Goal: Information Seeking & Learning: Learn about a topic

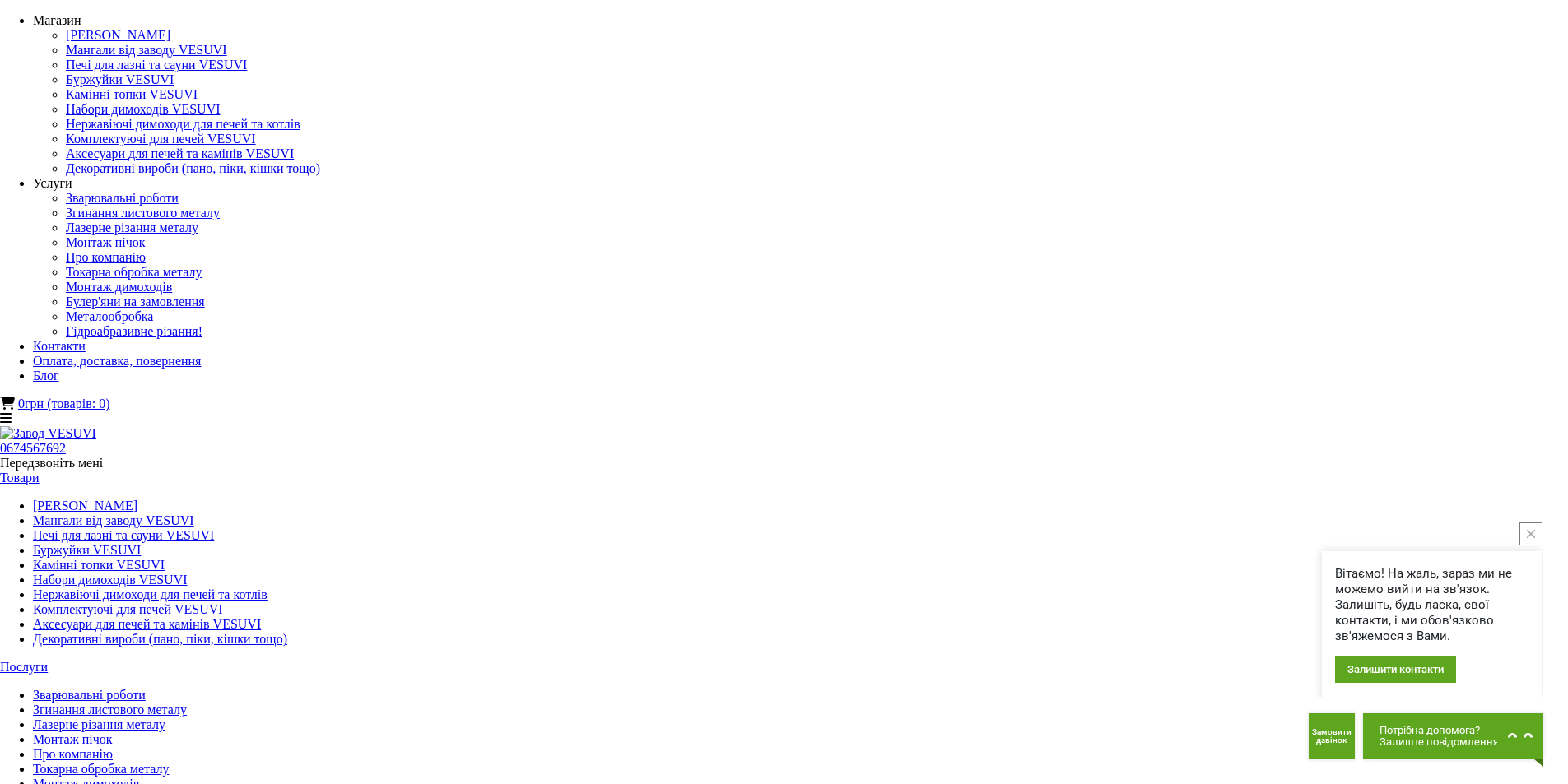
click at [194, 514] on link "Мангали від заводу VESUVI" at bounding box center [114, 520] width 162 height 14
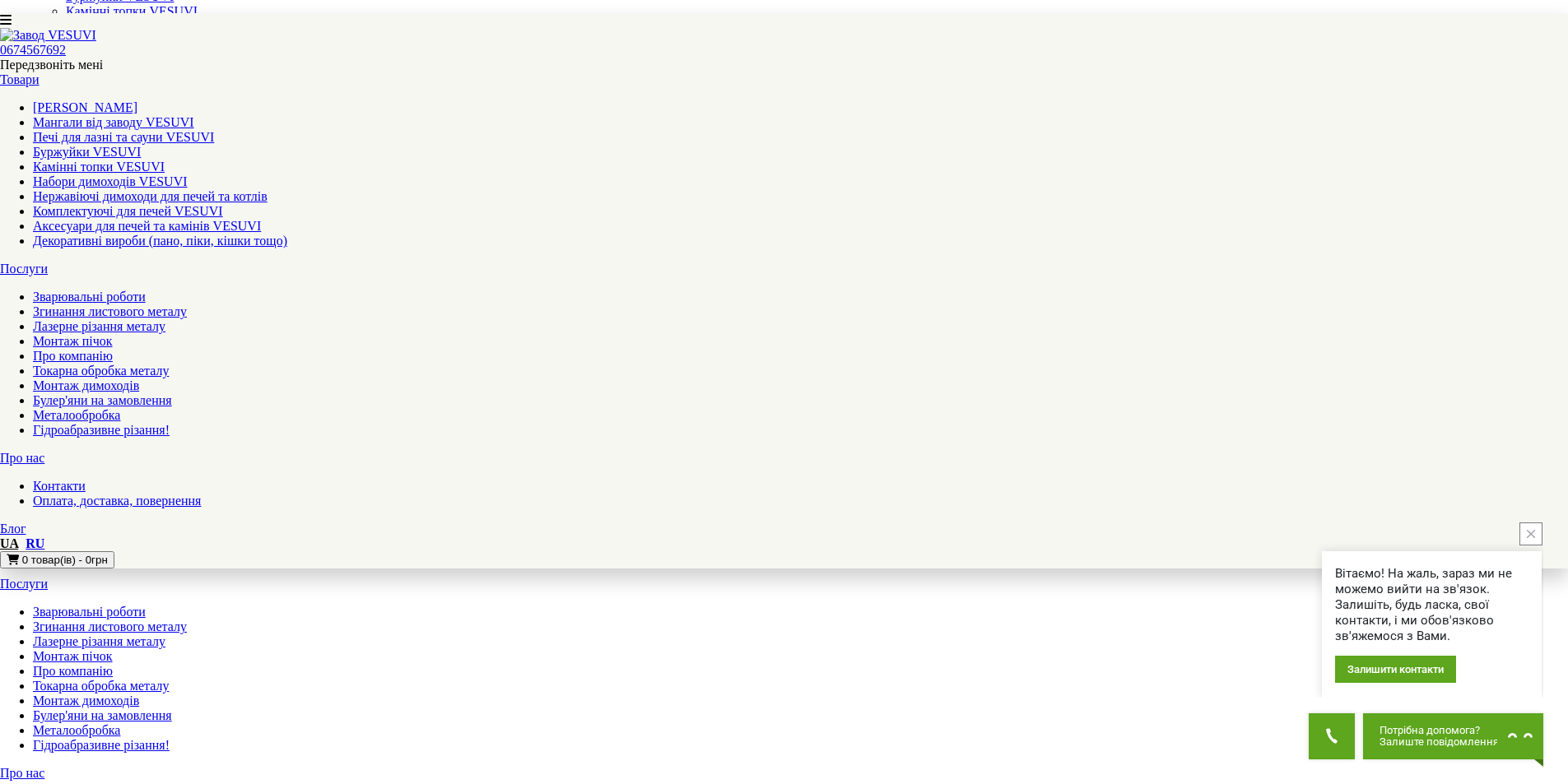
scroll to position [83, 0]
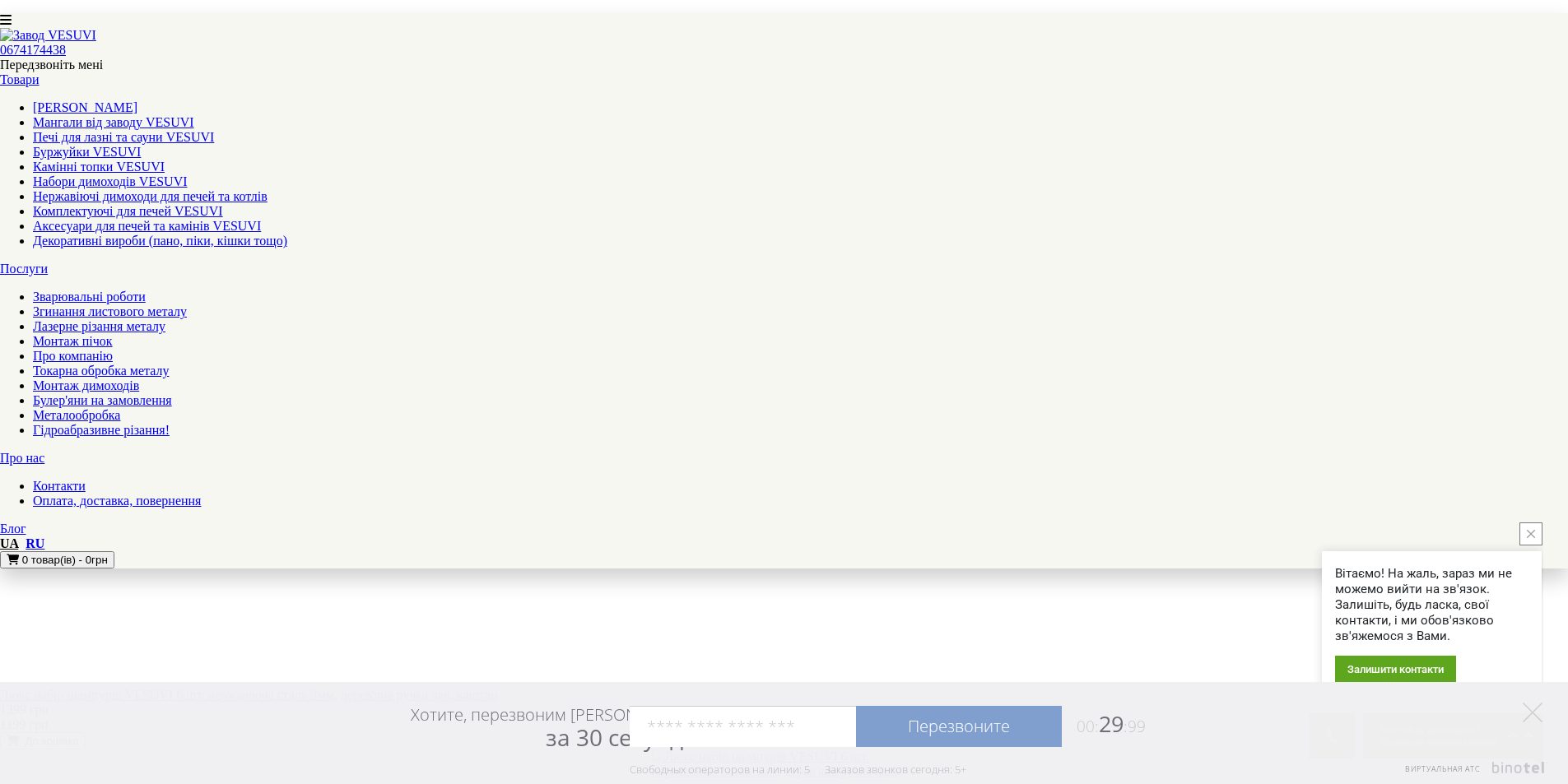
scroll to position [1481, 0]
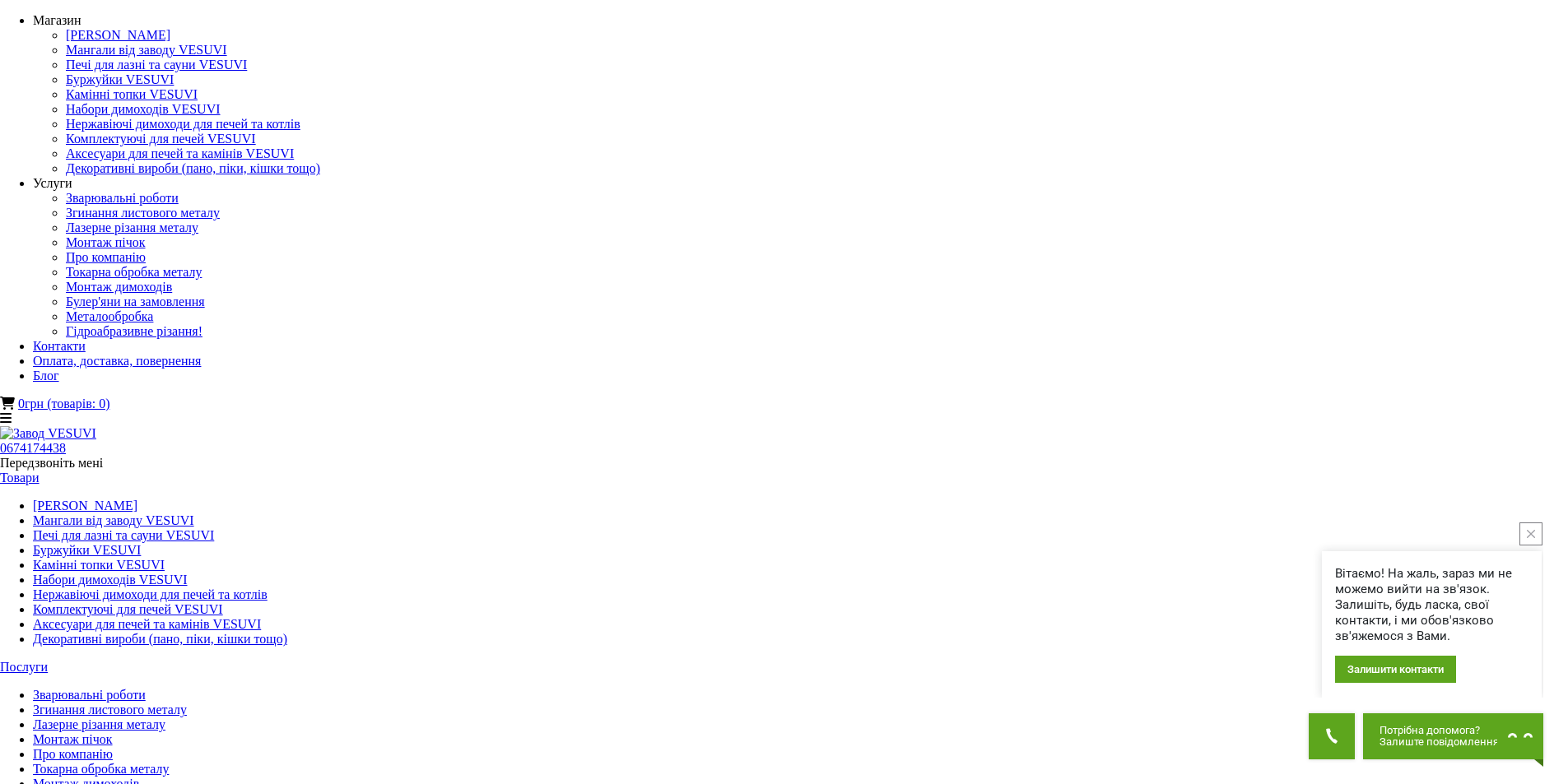
click at [113, 733] on link "Монтаж пічок" at bounding box center [72, 740] width 80 height 14
click at [139, 777] on link "Монтаж димоходів" at bounding box center [86, 784] width 106 height 14
click at [172, 784] on link "Булер'яни на замовлення" at bounding box center [102, 798] width 139 height 14
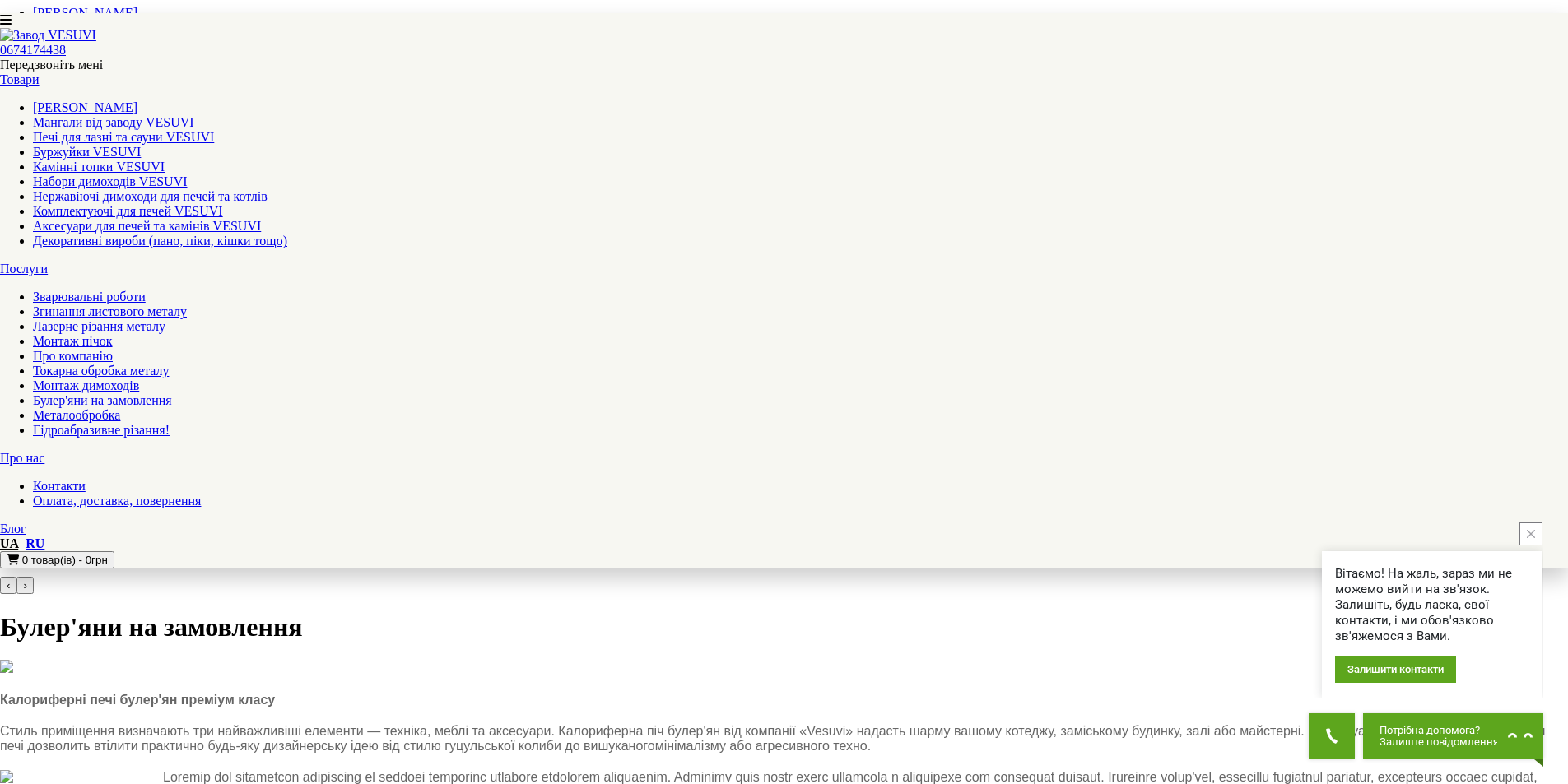
scroll to position [3, 0]
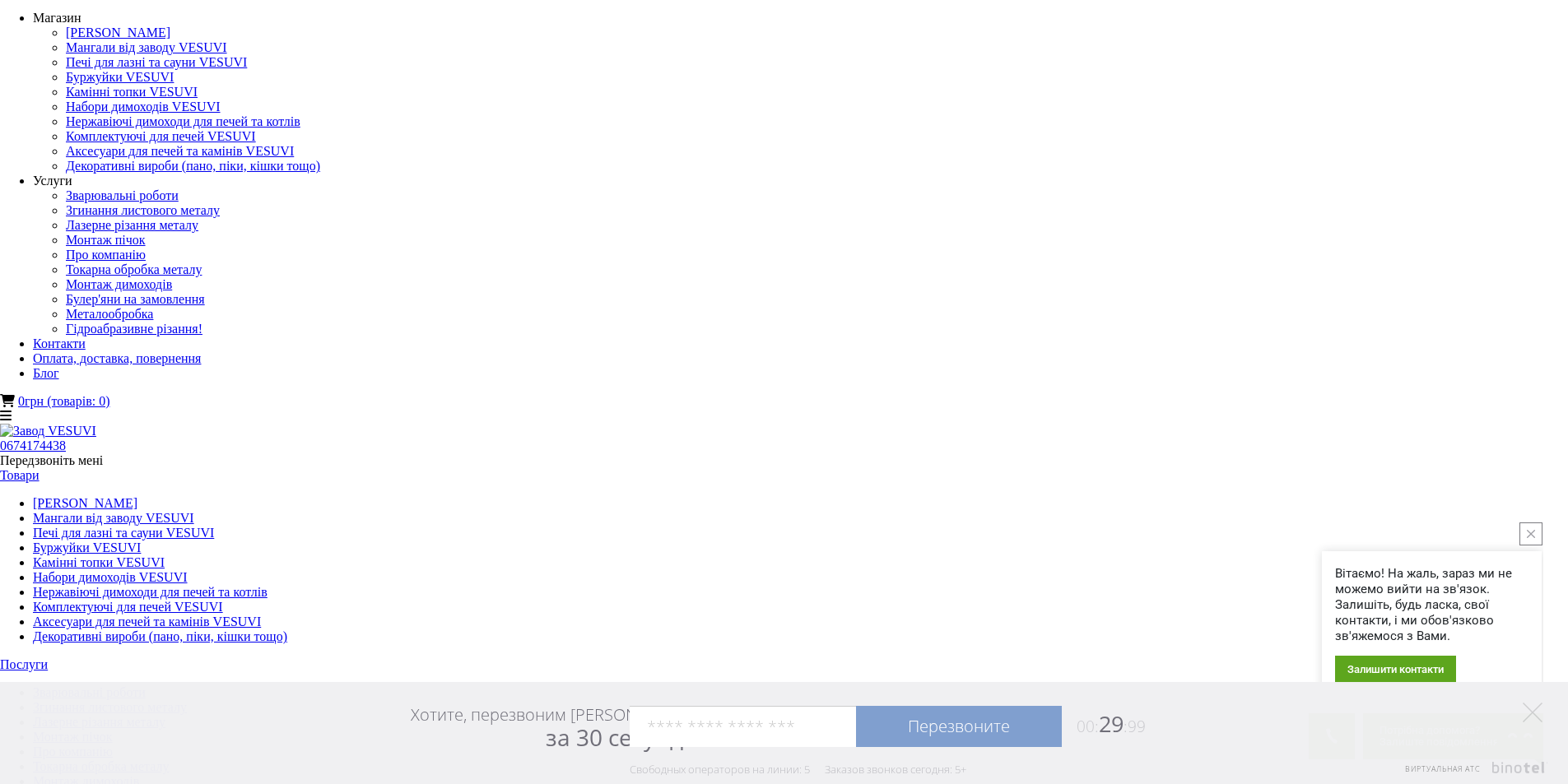
click at [1530, 539] on button "close button" at bounding box center [1530, 534] width 23 height 23
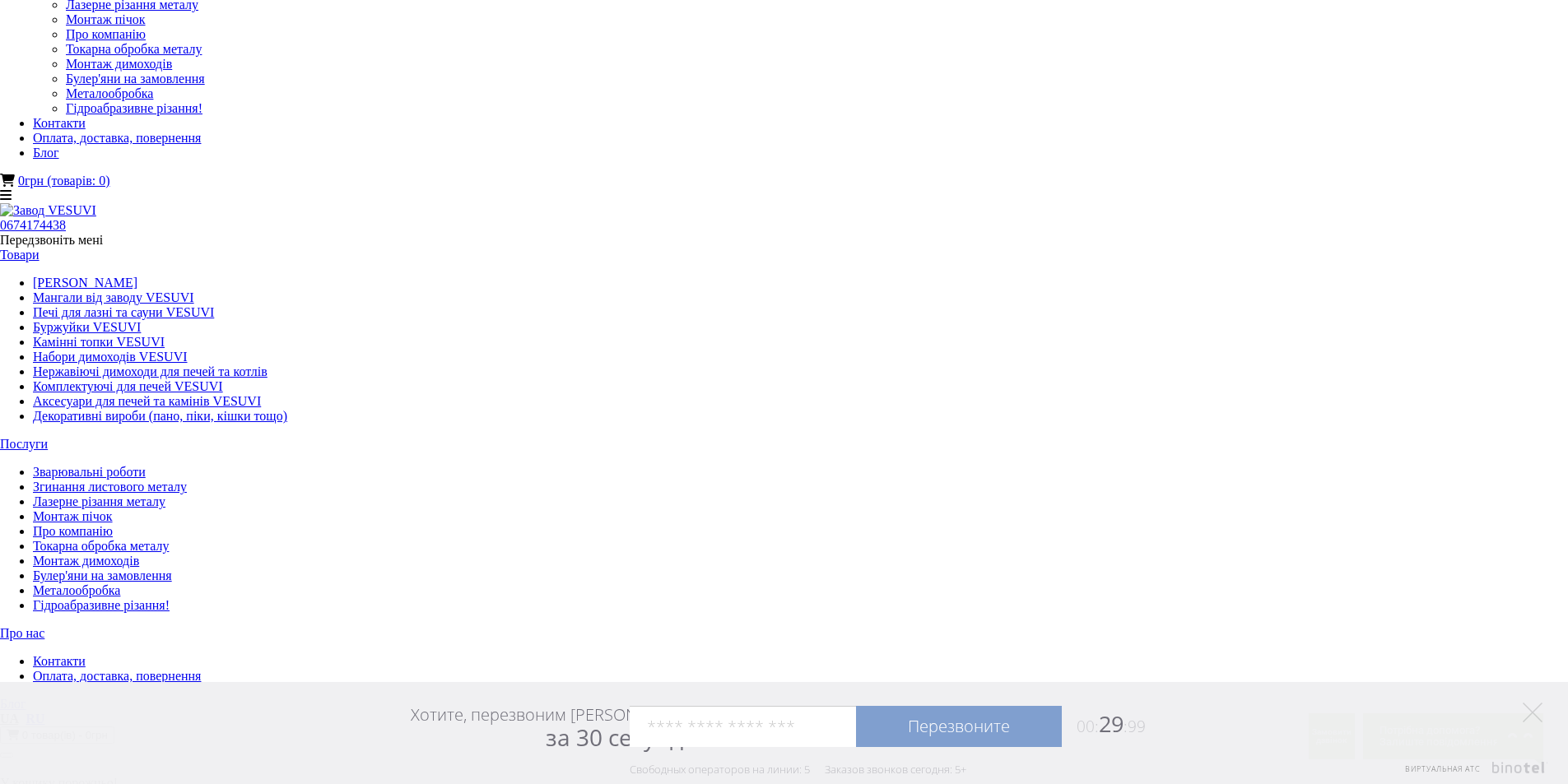
scroll to position [0, 0]
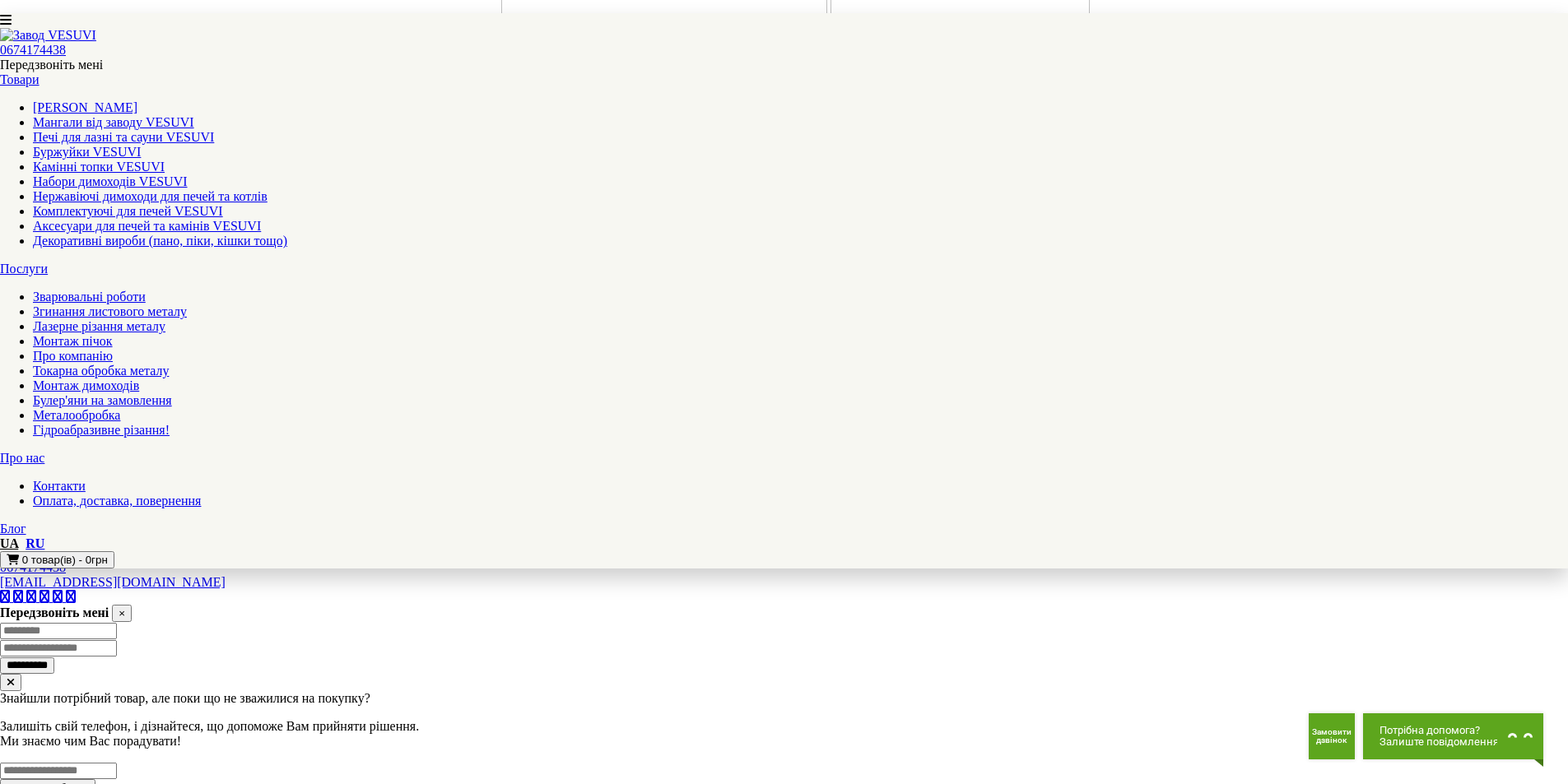
scroll to position [4527, 0]
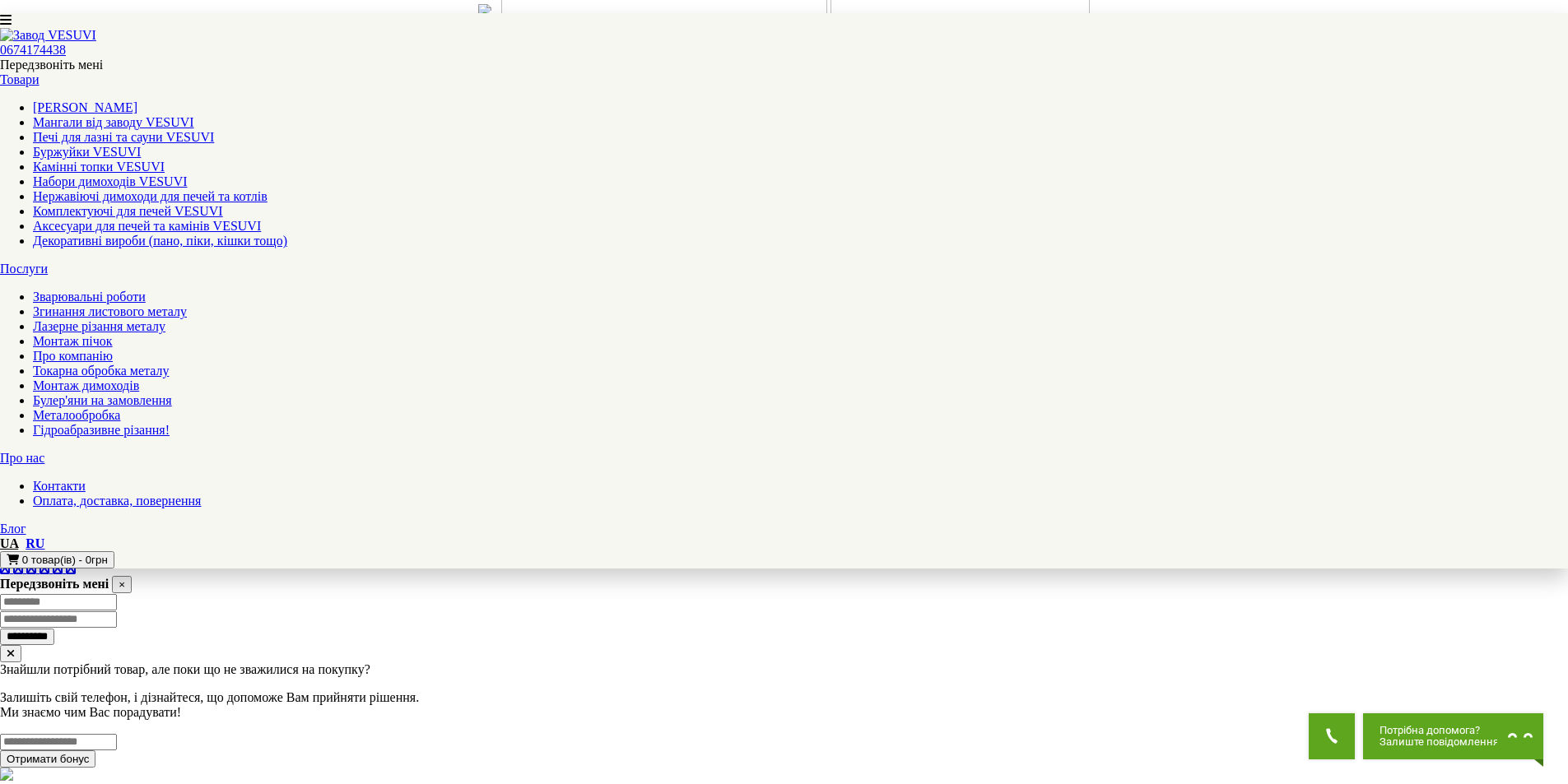
click at [194, 115] on link "Мангали від заводу VESUVI" at bounding box center [114, 122] width 162 height 14
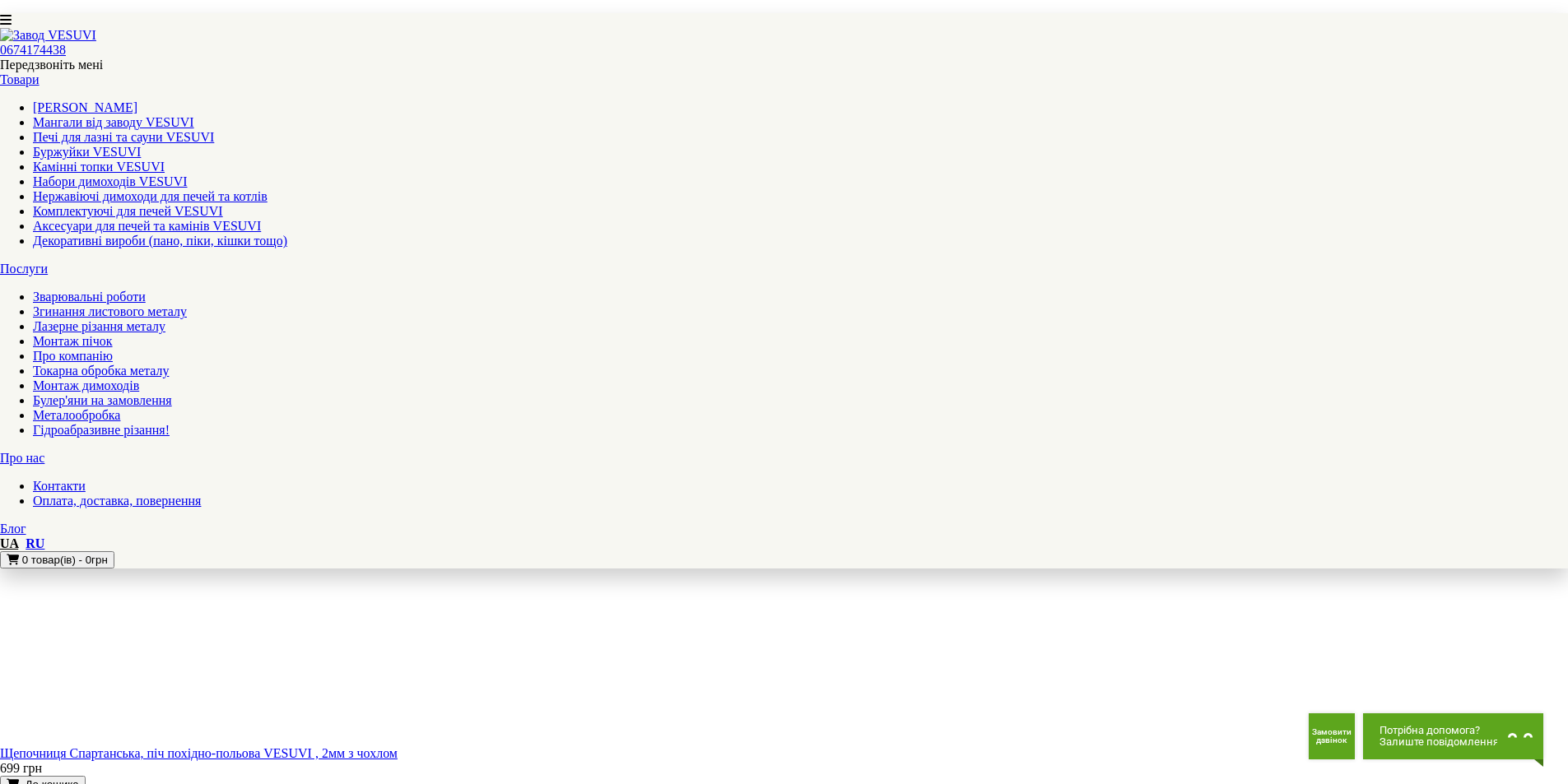
scroll to position [1152, 0]
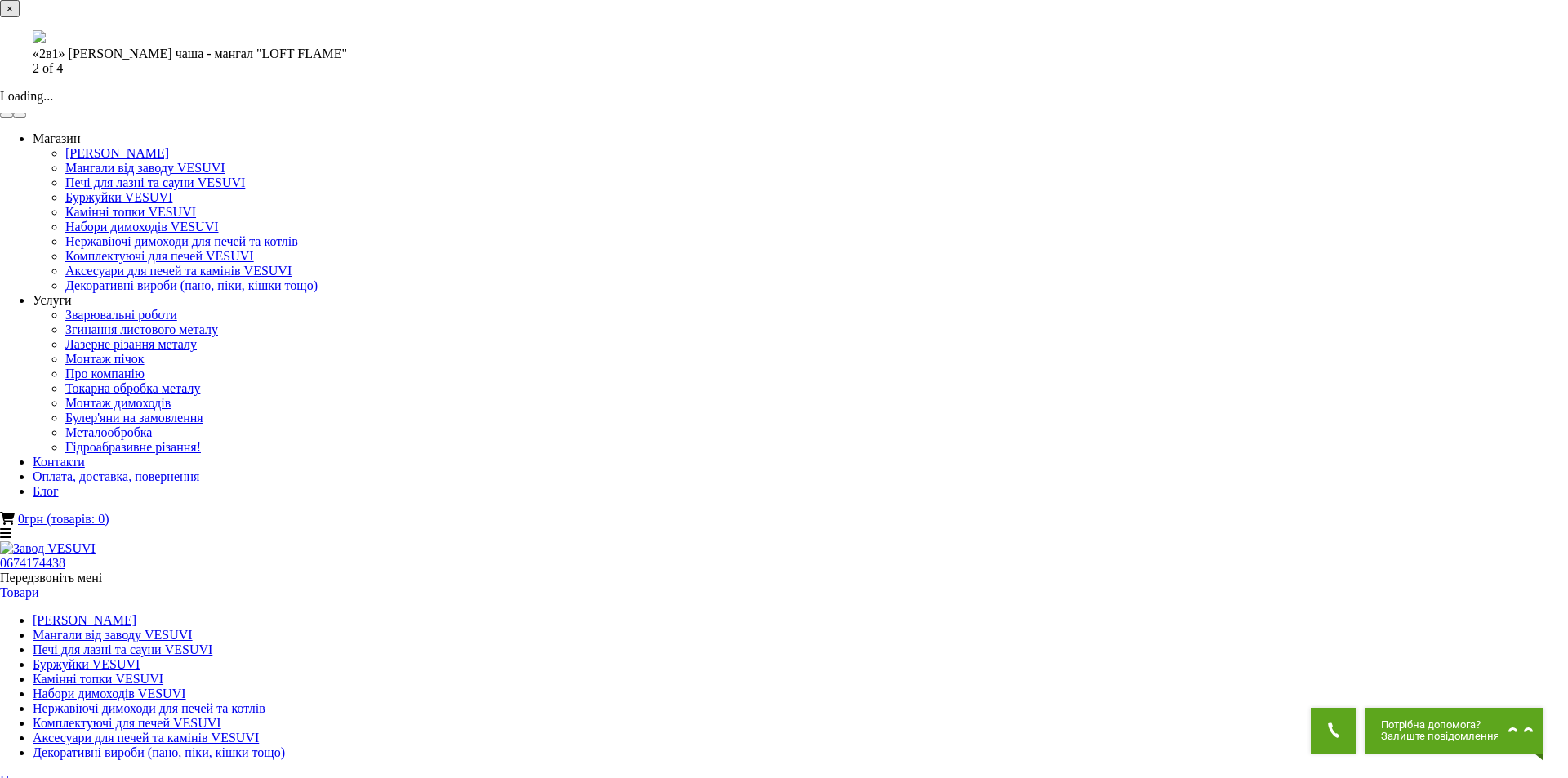
click at [20, 17] on button "×" at bounding box center [10, 9] width 20 height 17
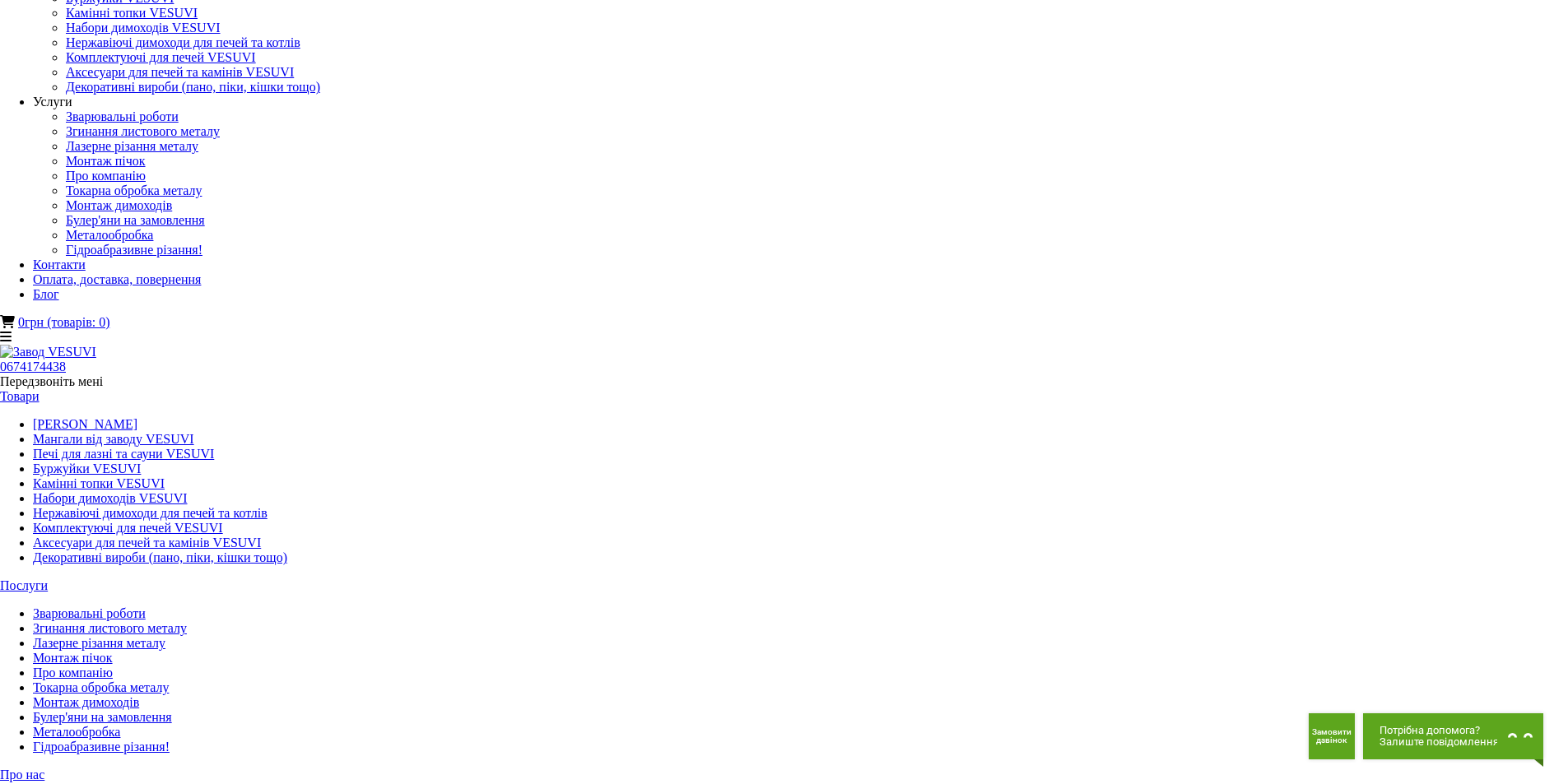
scroll to position [83, 0]
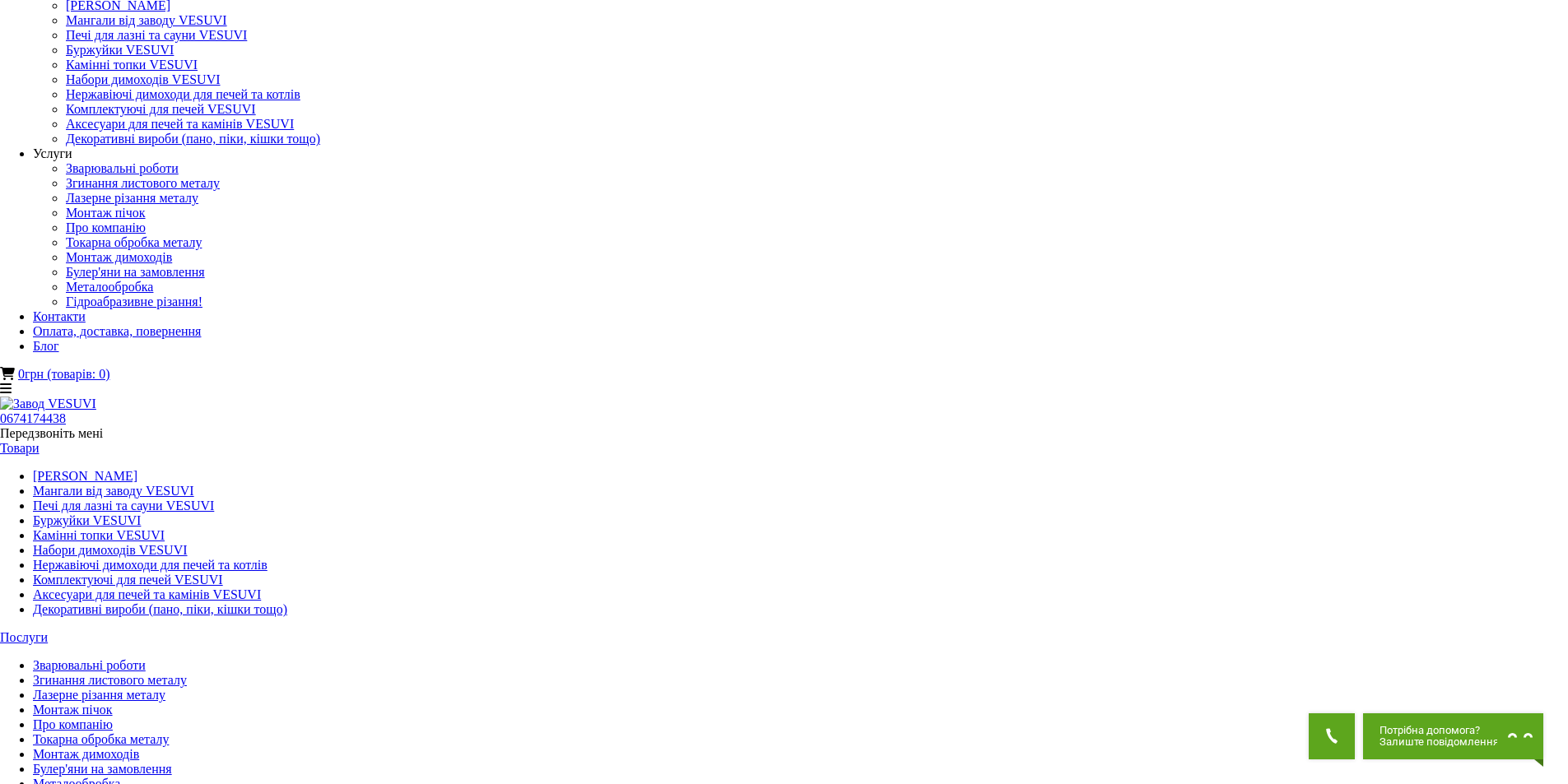
scroll to position [0, 0]
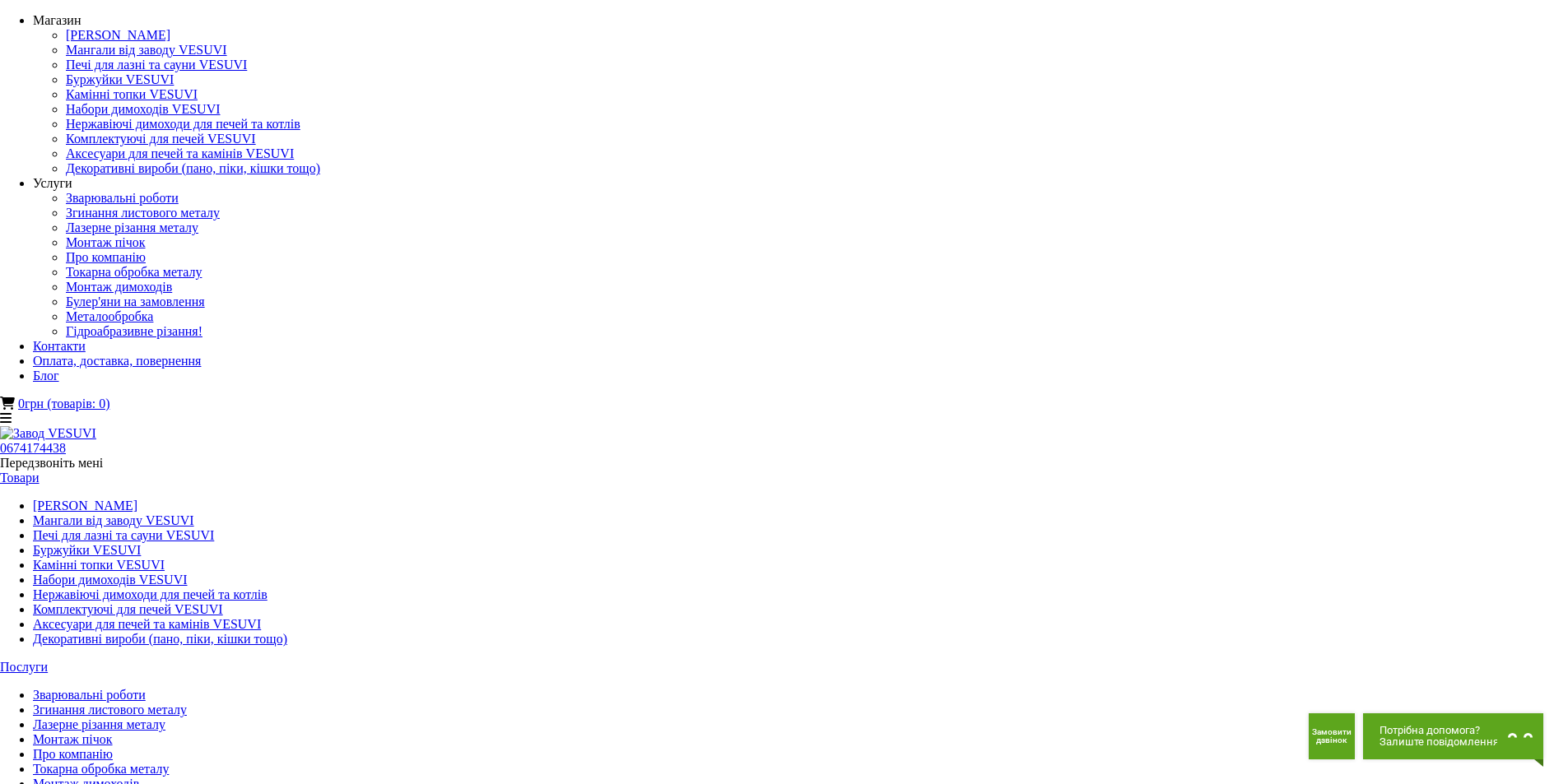
click at [165, 718] on link "Лазерне різання металу" at bounding box center [99, 724] width 133 height 14
click at [223, 602] on link "Комплектуючі для печей VESUVI" at bounding box center [128, 609] width 190 height 14
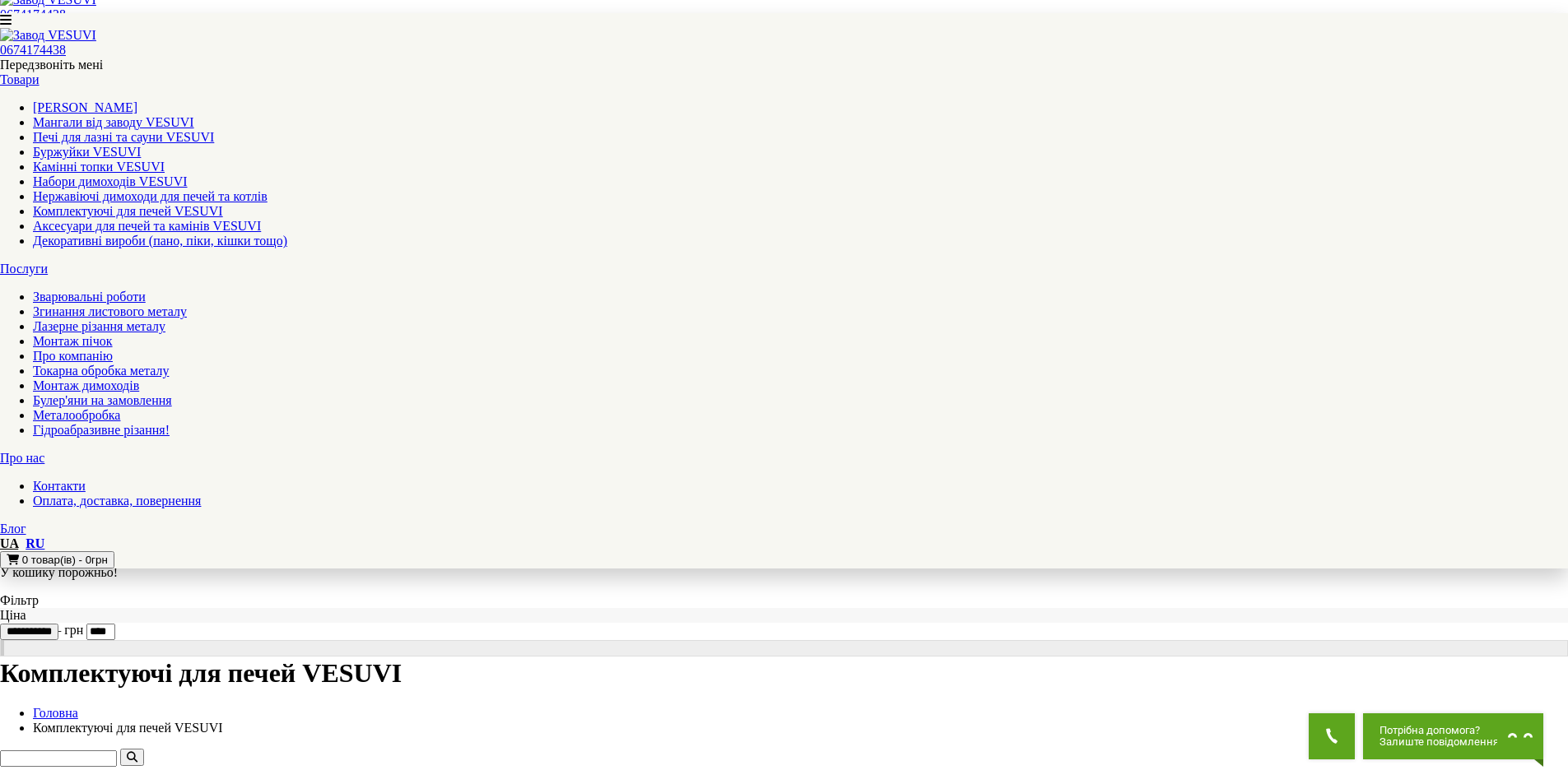
scroll to position [164, 0]
